Goal: Task Accomplishment & Management: Complete application form

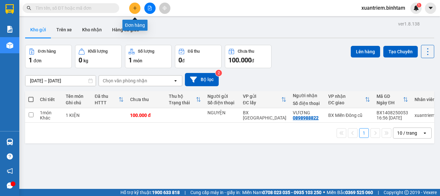
click at [138, 6] on button at bounding box center [134, 8] width 11 height 11
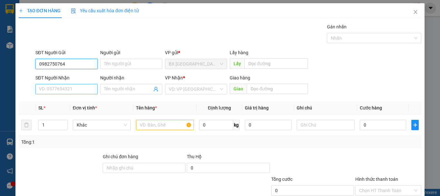
type input "0982750764"
click at [81, 85] on input "SĐT Người Nhận" at bounding box center [66, 89] width 62 height 10
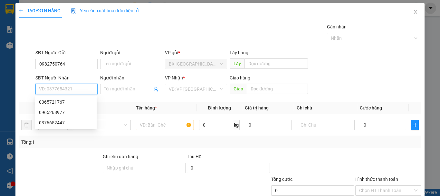
click at [81, 85] on input "SĐT Người Nhận" at bounding box center [66, 89] width 62 height 10
click at [69, 111] on div "0965268977" at bounding box center [66, 112] width 54 height 7
type input "0965268977"
type input "HUẾ"
type input "1.250.000"
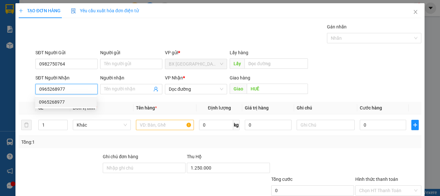
type input "100.000"
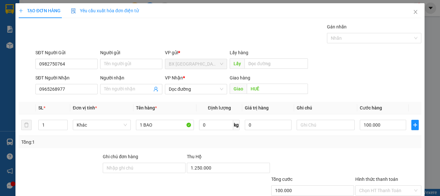
scroll to position [43, 0]
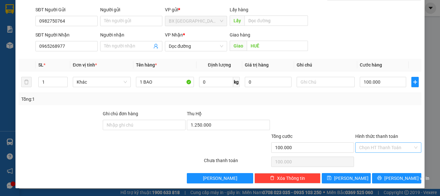
click at [408, 151] on input "Hình thức thanh toán" at bounding box center [386, 148] width 54 height 10
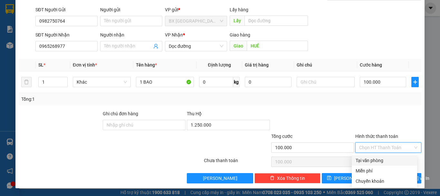
click at [403, 157] on div "Tại văn phòng" at bounding box center [385, 160] width 58 height 7
type input "0"
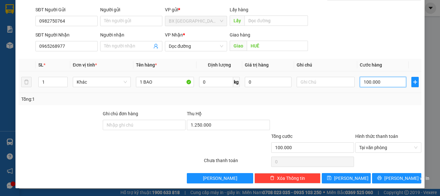
type input "0"
click at [370, 83] on input "0" at bounding box center [383, 82] width 46 height 10
type input "8"
type input "08"
type input "80"
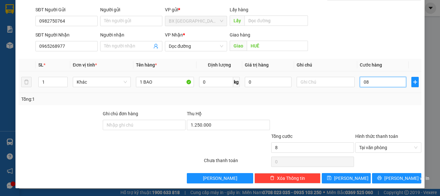
type input "080"
type input "800"
type input "0.800"
type input "8.000"
type input "080.000"
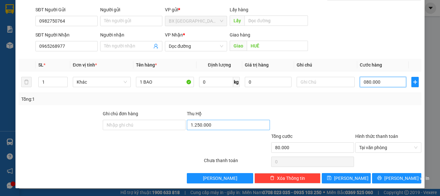
drag, startPoint x: 370, startPoint y: 83, endPoint x: 197, endPoint y: 126, distance: 178.1
click at [197, 126] on div "Transit Pickup Surcharge Ids Transit Deliver Surcharge Ids Transit Deliver Surc…" at bounding box center [220, 81] width 403 height 203
type input "0"
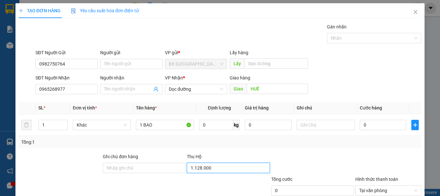
drag, startPoint x: 197, startPoint y: 125, endPoint x: 437, endPoint y: 162, distance: 243.5
click at [437, 162] on div "TẠO ĐƠN HÀNG Yêu cầu xuất hóa đơn điện tử Transit Pickup Surcharge Ids Transit …" at bounding box center [220, 98] width 440 height 196
type input "1.128.000"
click at [412, 19] on span "Close" at bounding box center [416, 12] width 18 height 18
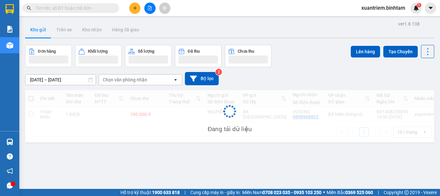
click at [410, 13] on div "xuantriem.binhtam 1" at bounding box center [389, 8] width 65 height 11
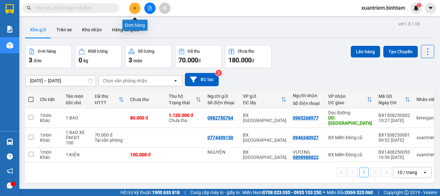
click at [133, 5] on button at bounding box center [134, 8] width 11 height 11
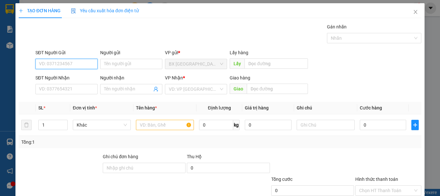
click at [71, 64] on input "SĐT Người Gửi" at bounding box center [66, 64] width 62 height 10
click at [71, 64] on input "0905617134" at bounding box center [66, 64] width 62 height 10
type input "0905617134"
click at [81, 99] on div "Transit Pickup Surcharge Ids Transit Deliver Surcharge Ids Transit Deliver Surc…" at bounding box center [220, 124] width 403 height 203
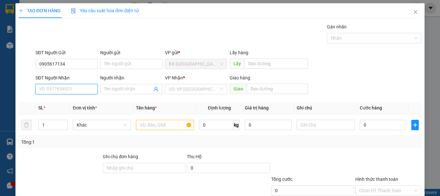
click at [81, 93] on input "SĐT Người Nhận" at bounding box center [66, 89] width 62 height 10
click at [80, 93] on input "0359806685" at bounding box center [66, 89] width 62 height 10
type input "0359806685"
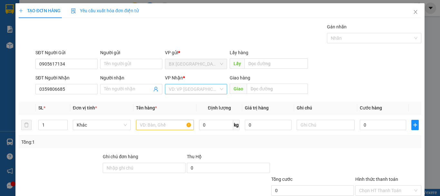
click at [180, 89] on input "search" at bounding box center [194, 89] width 50 height 10
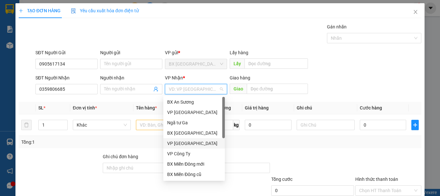
click at [183, 144] on div "VP [GEOGRAPHIC_DATA]" at bounding box center [194, 143] width 54 height 7
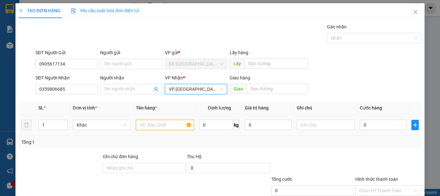
click at [154, 123] on input "text" at bounding box center [165, 125] width 58 height 10
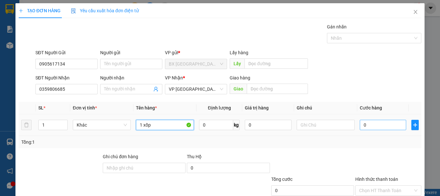
type input "1 xốp"
click at [373, 125] on input "0" at bounding box center [383, 125] width 46 height 10
type input "1"
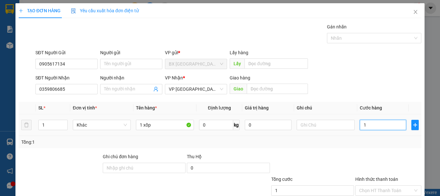
type input "15"
type input "150"
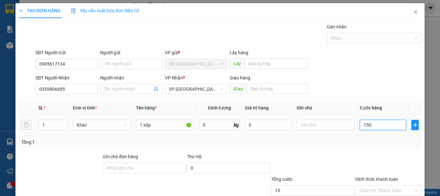
type input "150"
type input "1.500"
type input "15.000"
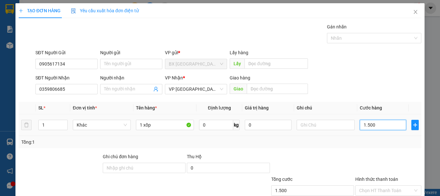
type input "15.000"
type input "150.000"
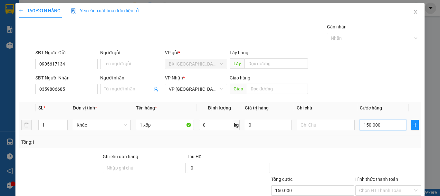
scroll to position [43, 0]
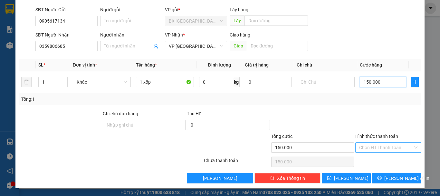
type input "150.000"
click at [393, 150] on input "Hình thức thanh toán" at bounding box center [386, 148] width 54 height 10
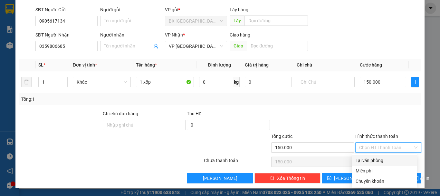
click at [380, 164] on div "Tại văn phòng" at bounding box center [384, 160] width 65 height 10
type input "0"
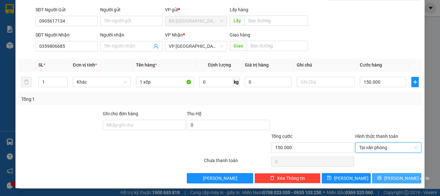
click at [387, 175] on button "[PERSON_NAME] và In" at bounding box center [396, 178] width 49 height 10
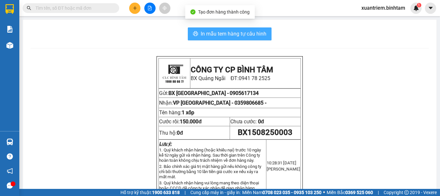
click at [212, 30] on span "In mẫu tem hàng tự cấu hình" at bounding box center [234, 34] width 66 height 8
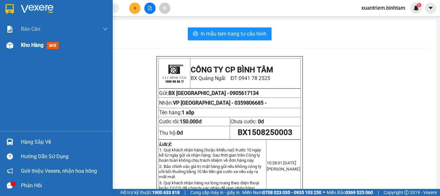
click at [15, 42] on div at bounding box center [9, 45] width 11 height 11
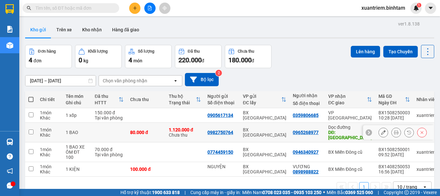
click at [373, 131] on div at bounding box center [398, 132] width 71 height 15
click at [381, 131] on icon at bounding box center [383, 132] width 5 height 5
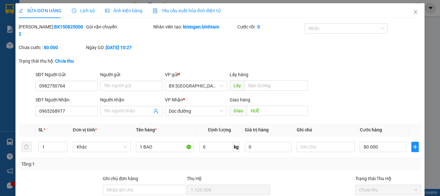
type input "0982750764"
type input "0965268977"
type input "HUẾ"
type input "1.120.000"
type input "80.000"
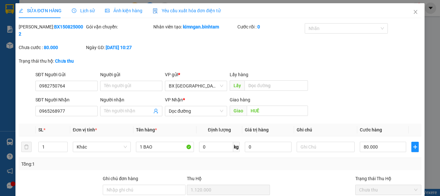
type input "80.000"
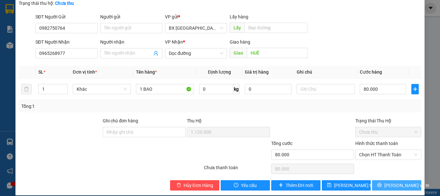
click at [392, 182] on span "[PERSON_NAME] và In" at bounding box center [407, 185] width 45 height 7
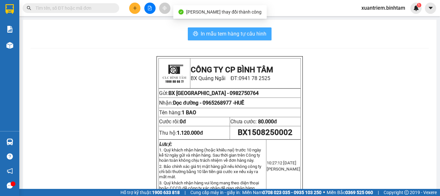
drag, startPoint x: 228, startPoint y: 28, endPoint x: 242, endPoint y: 42, distance: 19.8
click at [228, 28] on button "In mẫu tem hàng tự cấu hình" at bounding box center [230, 33] width 84 height 13
